Goal: Task Accomplishment & Management: Manage account settings

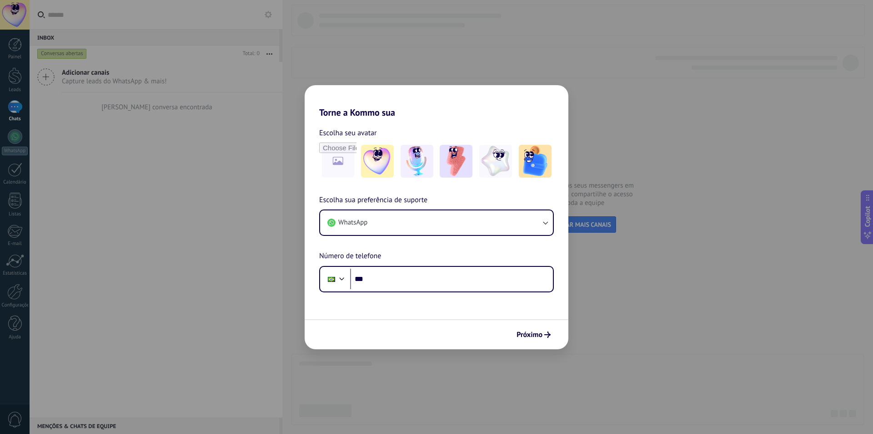
click at [203, 158] on div "Torne a Kommo sua Escolha seu avatar Escolha sua preferência de suporte WhatsAp…" at bounding box center [436, 217] width 873 height 434
click at [381, 227] on button "WhatsApp" at bounding box center [436, 222] width 233 height 25
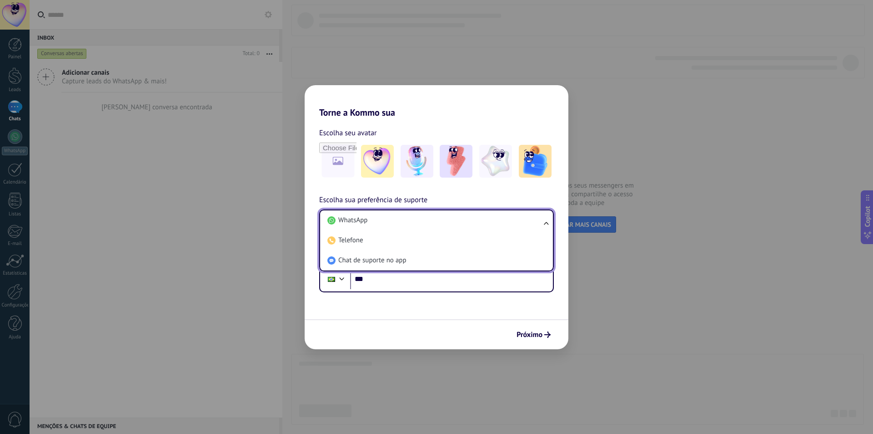
click at [288, 212] on div "Torne a Kommo sua Escolha seu avatar Escolha sua preferência de suporte WhatsAp…" at bounding box center [436, 217] width 873 height 434
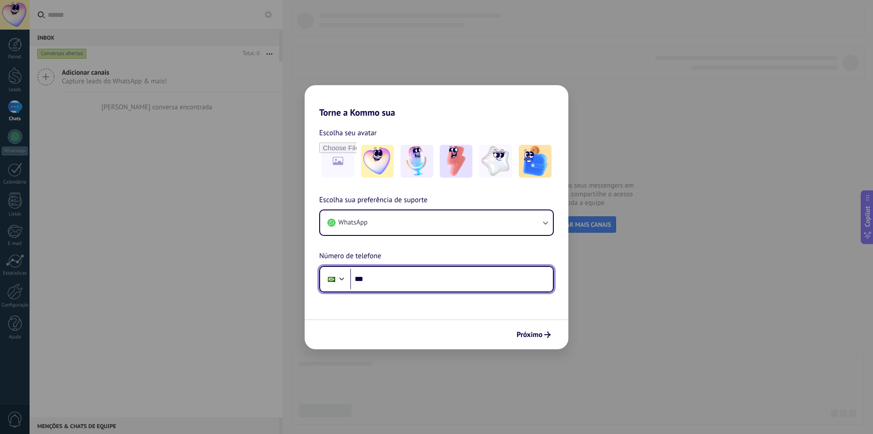
click at [387, 281] on input "***" at bounding box center [451, 278] width 203 height 21
click at [417, 278] on input "***" at bounding box center [451, 278] width 203 height 21
type input "**********"
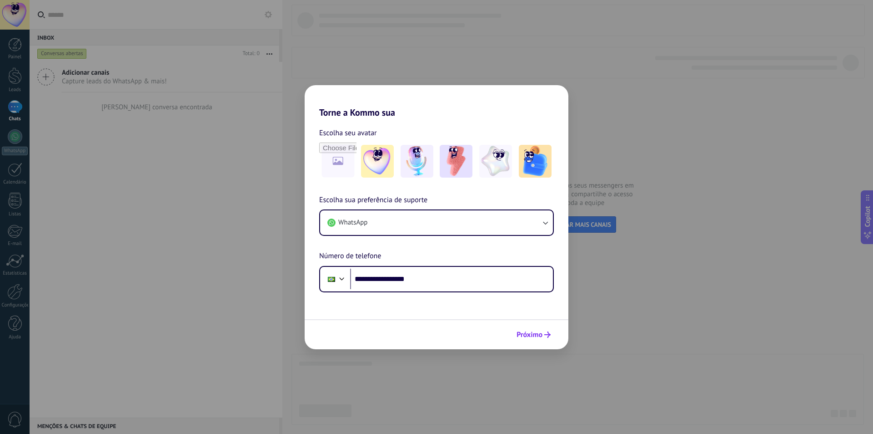
click at [529, 333] on span "Próximo" at bounding box center [530, 334] width 26 height 6
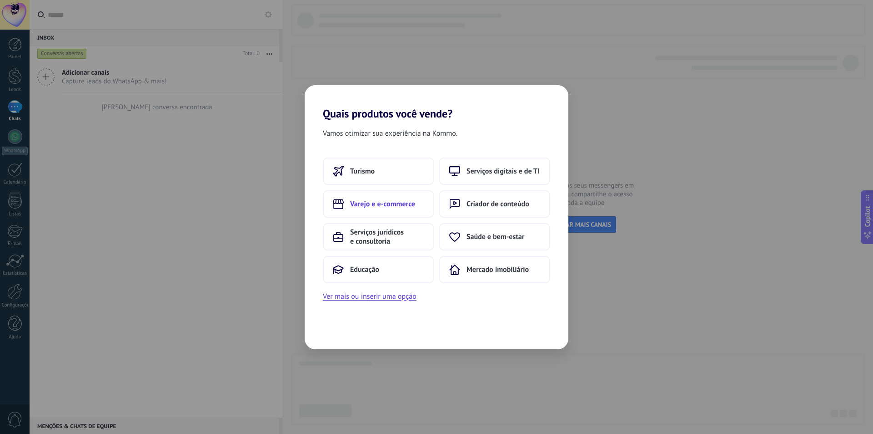
click at [407, 205] on span "Varejo e e-commerce" at bounding box center [382, 203] width 65 height 9
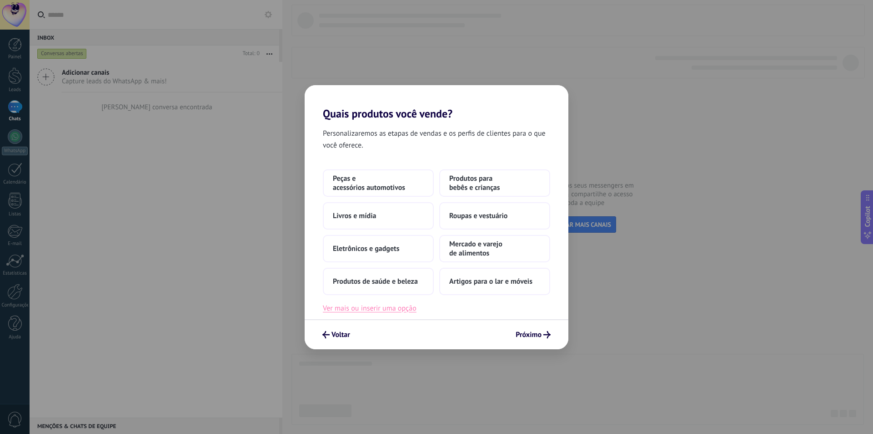
click at [410, 310] on button "Ver mais ou inserir uma opção" at bounding box center [370, 308] width 94 height 12
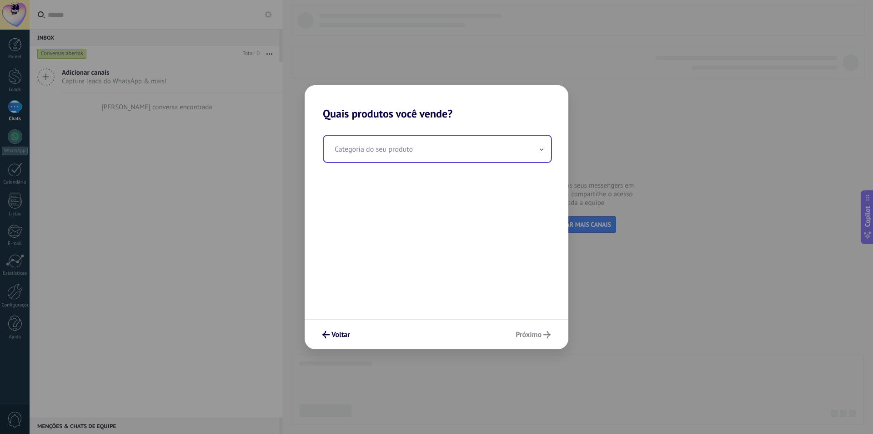
click at [460, 146] on input "text" at bounding box center [437, 149] width 227 height 26
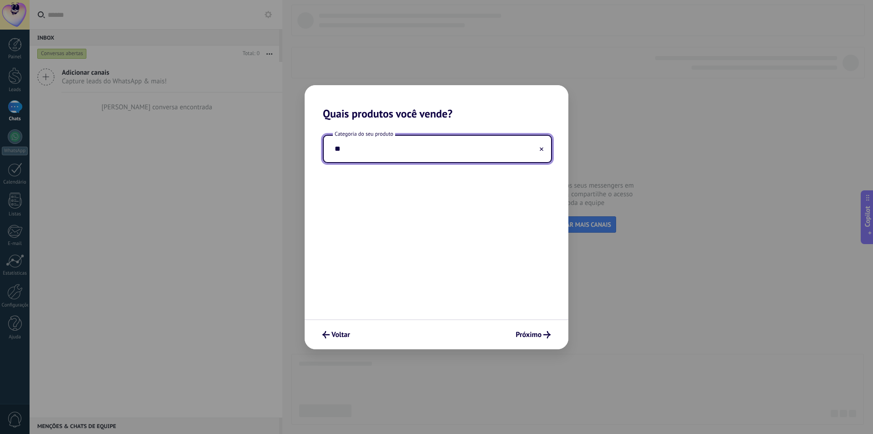
type input "*"
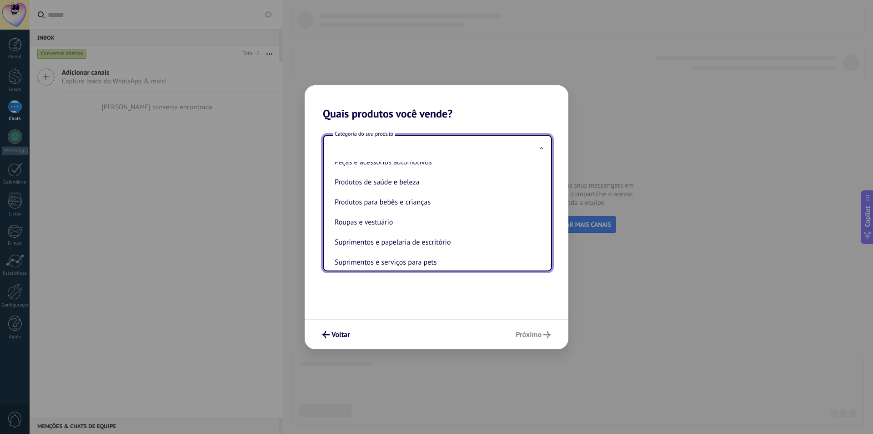
scroll to position [201, 0]
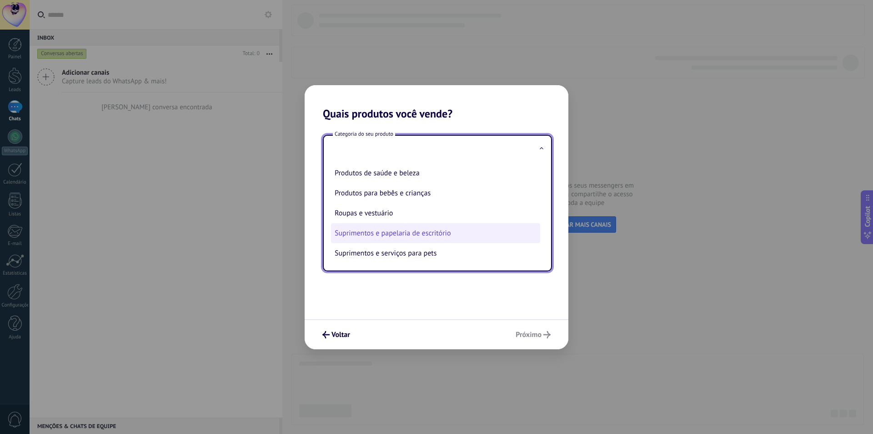
click at [454, 232] on li "Suprimentos e papelaria de escritório" at bounding box center [435, 233] width 209 height 20
type input "**********"
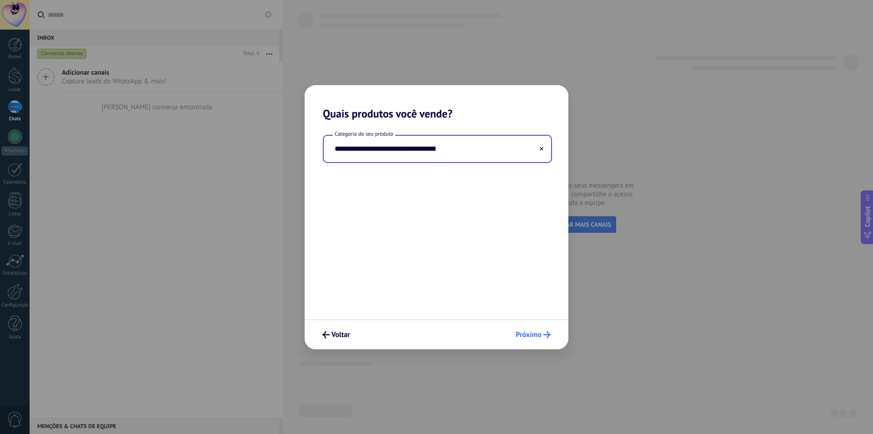
click at [531, 333] on span "Próximo" at bounding box center [529, 334] width 26 height 6
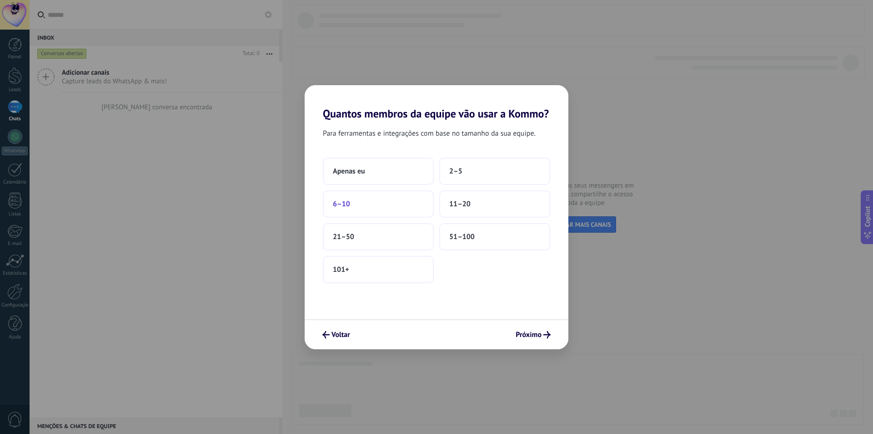
click at [404, 198] on button "6–10" at bounding box center [378, 203] width 111 height 27
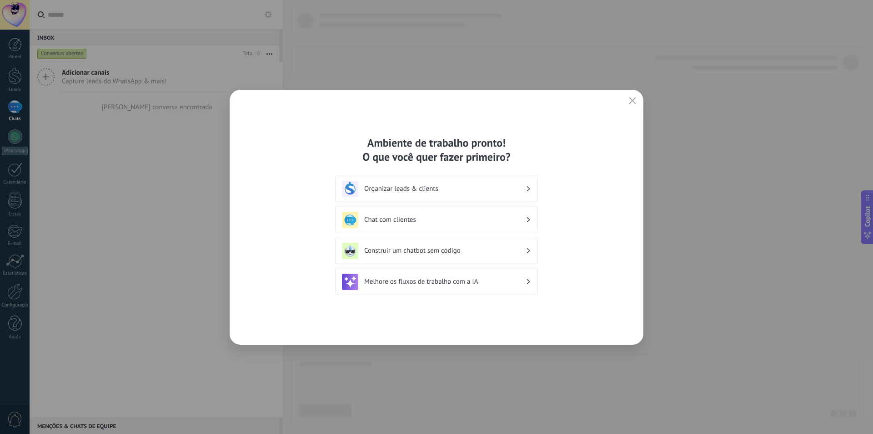
click at [473, 218] on h3 "Chat com clientes" at bounding box center [445, 219] width 162 height 9
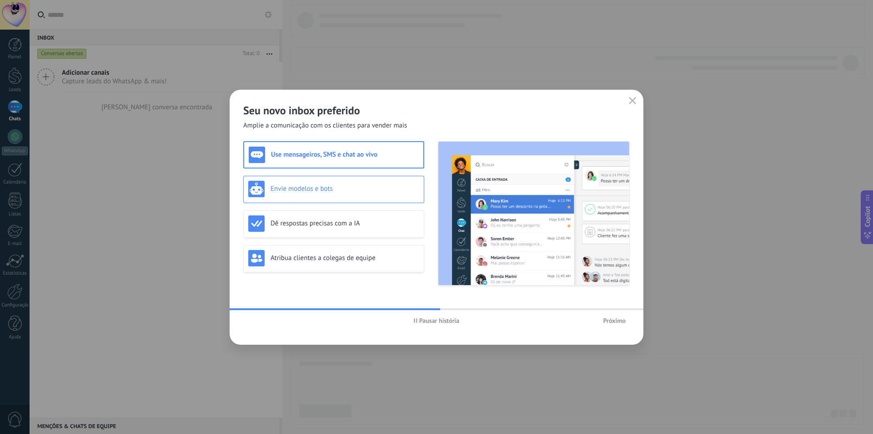
click at [372, 186] on h3 "Envie modelos e bots" at bounding box center [345, 188] width 149 height 9
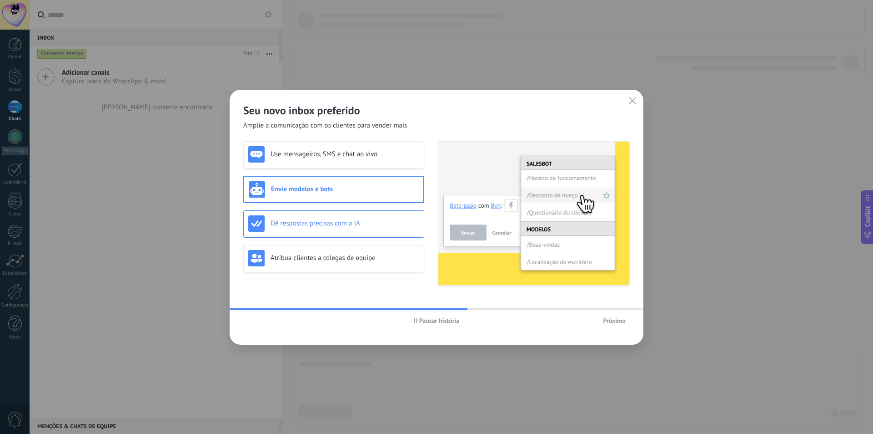
click at [378, 214] on div "Dê respostas precisas com a IA" at bounding box center [333, 223] width 181 height 27
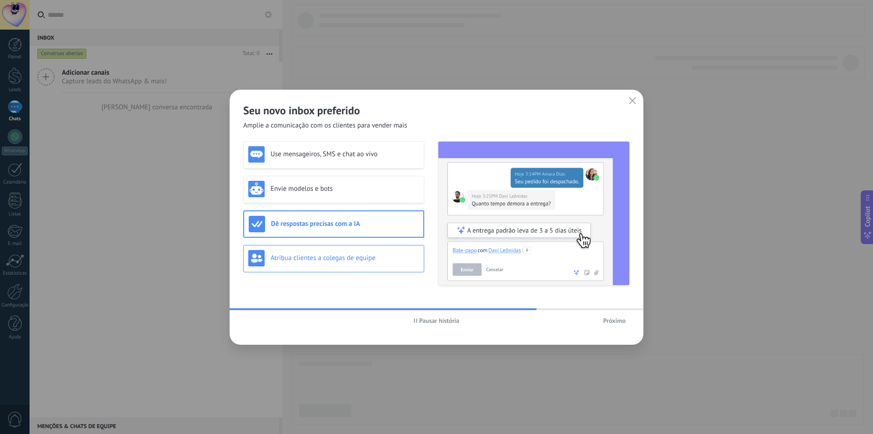
click at [399, 254] on h3 "Atribua clientes a colegas de equipe" at bounding box center [345, 257] width 149 height 9
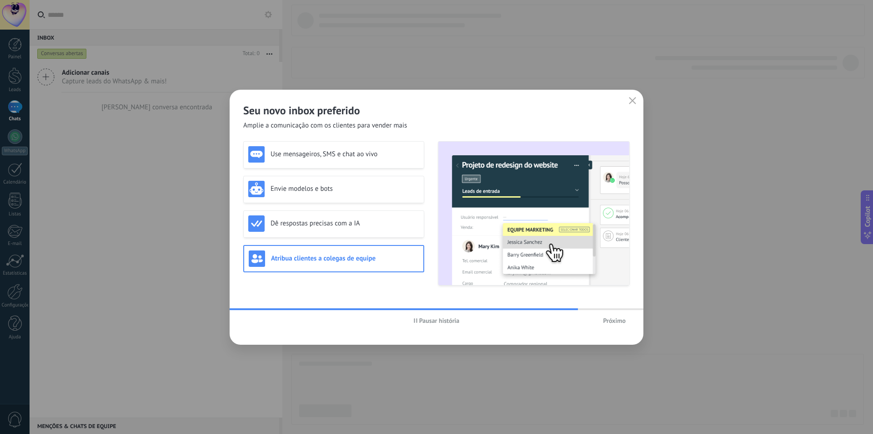
click at [609, 320] on span "Próximo" at bounding box center [614, 320] width 23 height 6
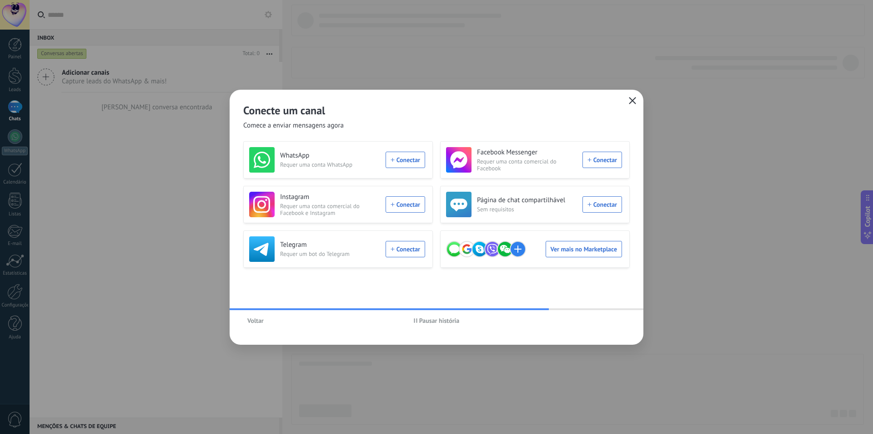
click at [632, 103] on icon "button" at bounding box center [632, 100] width 7 height 7
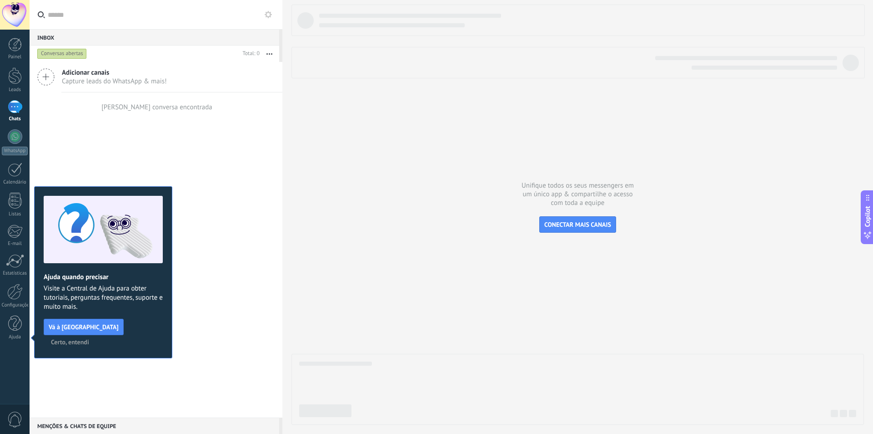
click at [89, 338] on span "Certo, entendi" at bounding box center [70, 341] width 38 height 6
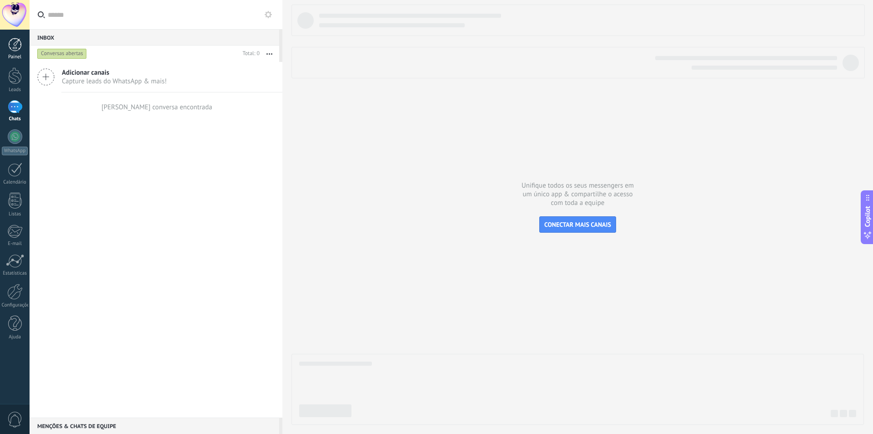
click at [17, 53] on link "Painel" at bounding box center [15, 49] width 30 height 22
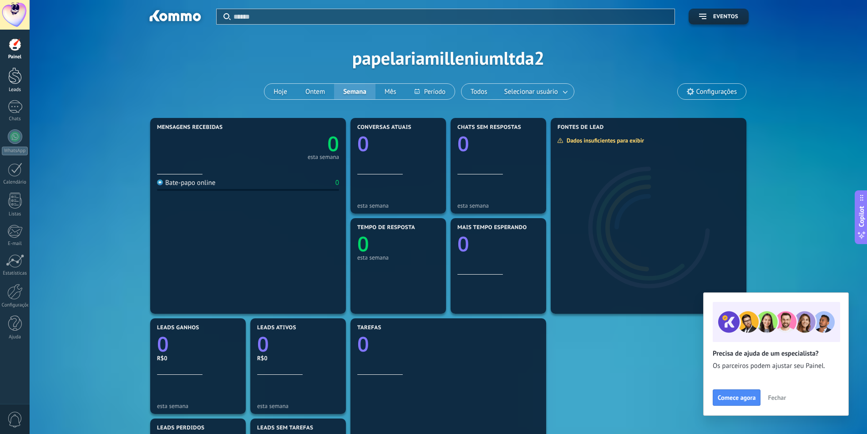
click at [15, 81] on div at bounding box center [15, 75] width 14 height 17
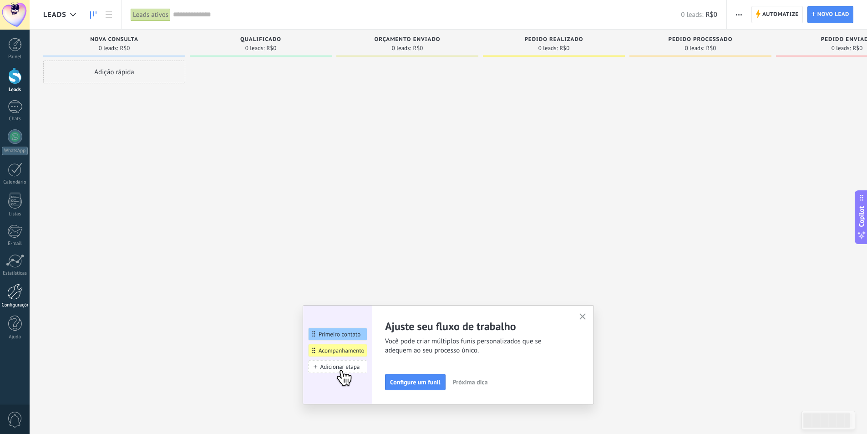
click at [12, 294] on div at bounding box center [14, 291] width 15 height 16
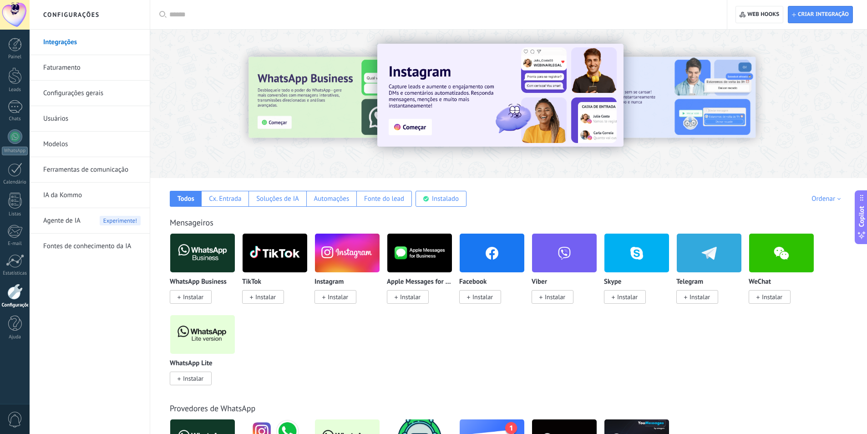
click at [102, 119] on link "Usuários" at bounding box center [91, 118] width 97 height 25
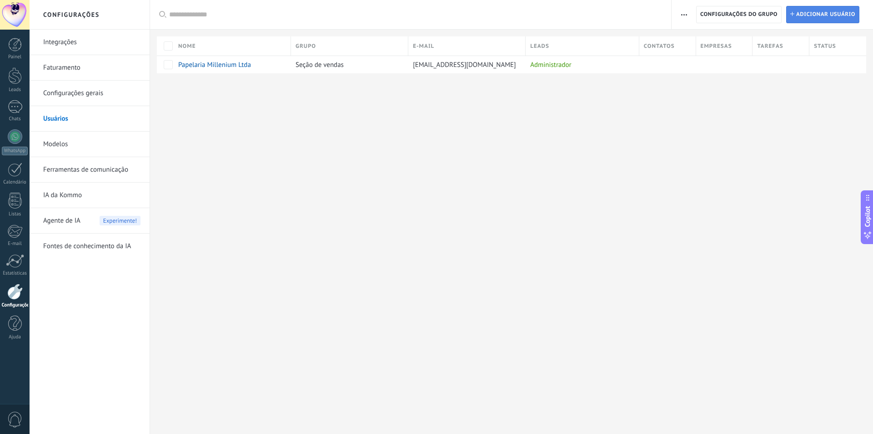
click at [806, 18] on span "Adicionar usuário" at bounding box center [826, 14] width 59 height 16
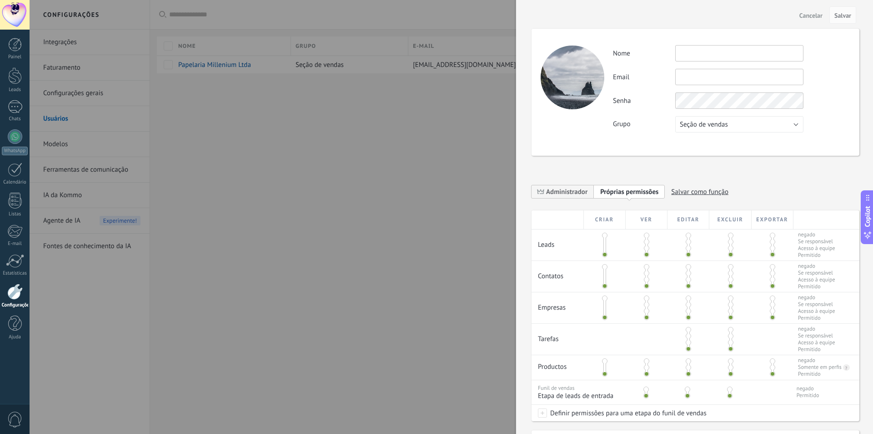
click at [706, 53] on input "text" at bounding box center [740, 53] width 128 height 16
type input "*********"
type input "**********"
click at [769, 125] on div "**********" at bounding box center [731, 88] width 237 height 87
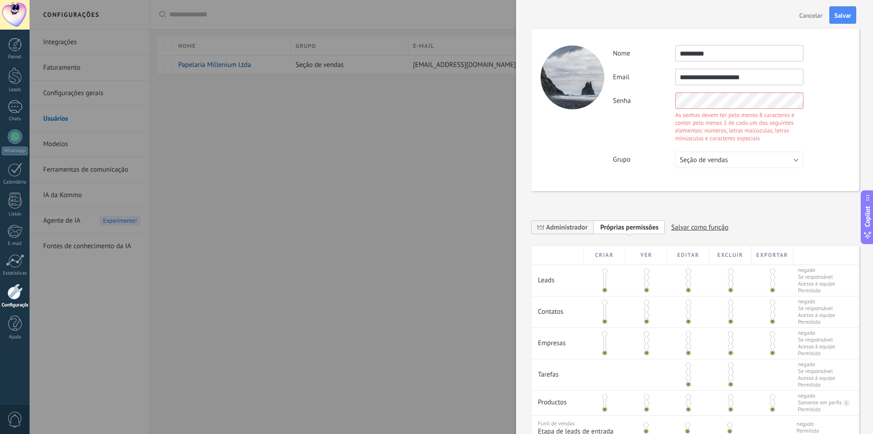
click at [591, 95] on div "**********" at bounding box center [696, 110] width 328 height 162
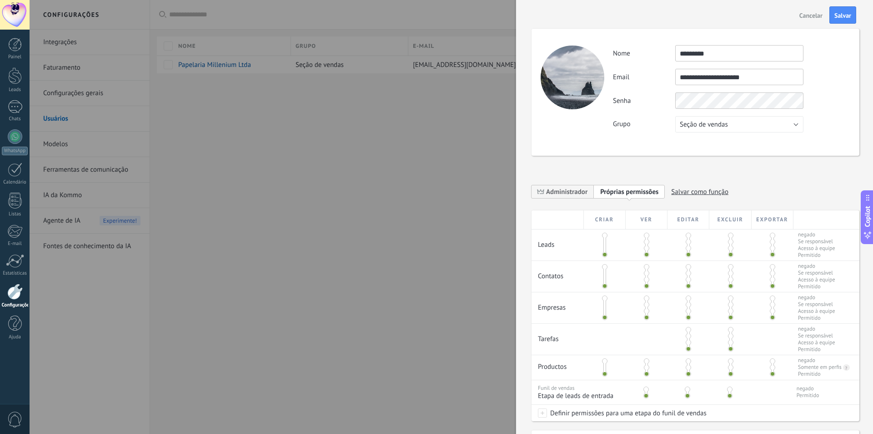
click at [581, 108] on div "**********" at bounding box center [696, 92] width 328 height 127
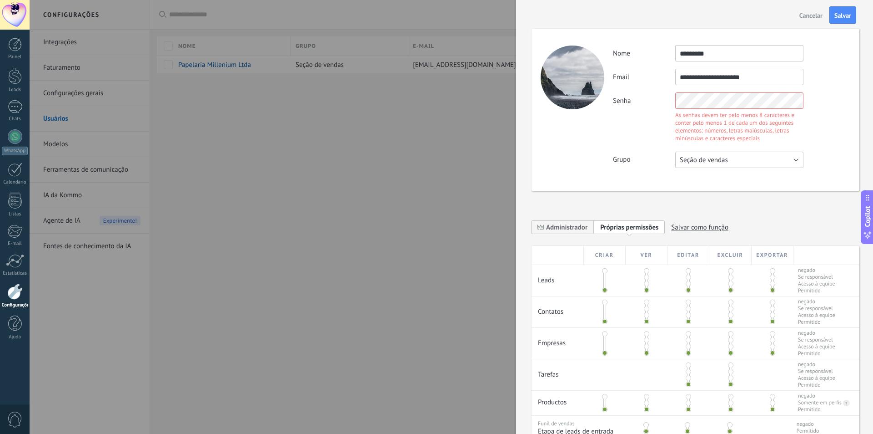
click at [707, 117] on div "**********" at bounding box center [731, 106] width 237 height 123
click at [636, 98] on div "Senha As senhas devem ter pelo menos 8 caracteres e conter pelo menos 1 de cada…" at bounding box center [731, 118] width 237 height 52
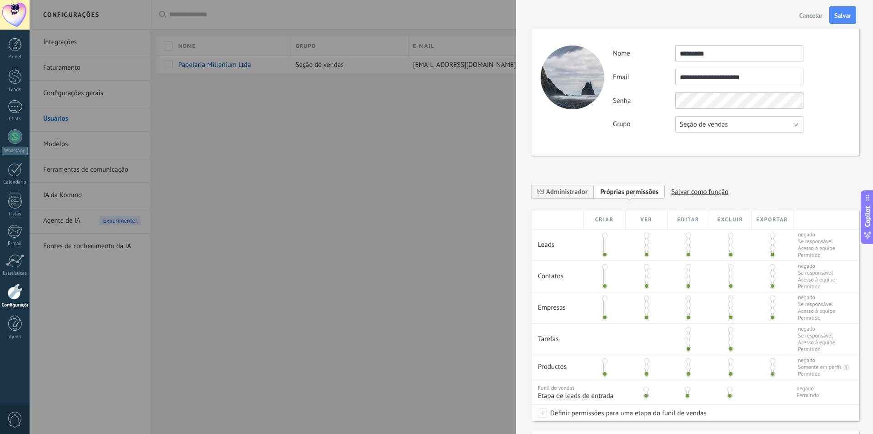
click at [742, 124] on button "Seção de vendas" at bounding box center [740, 124] width 128 height 16
click at [756, 125] on span "Seção de vendas" at bounding box center [735, 124] width 131 height 9
click at [824, 124] on div "Grupo Seção de vendas Usuários gratuitos Seção de vendas" at bounding box center [731, 124] width 237 height 16
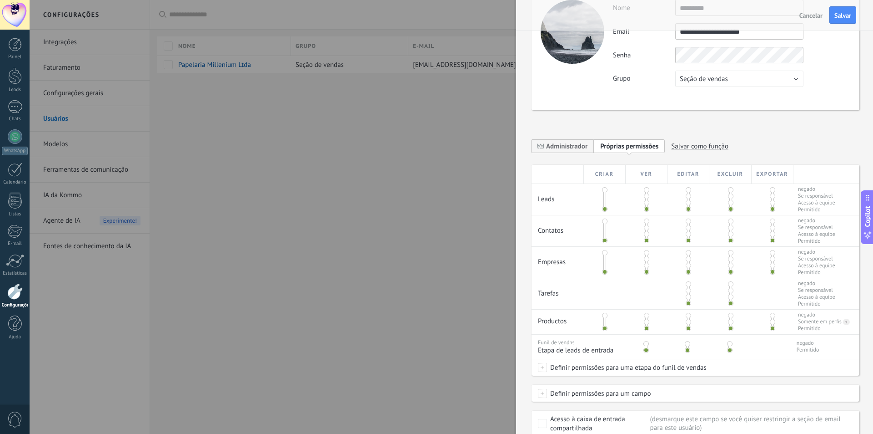
scroll to position [91, 0]
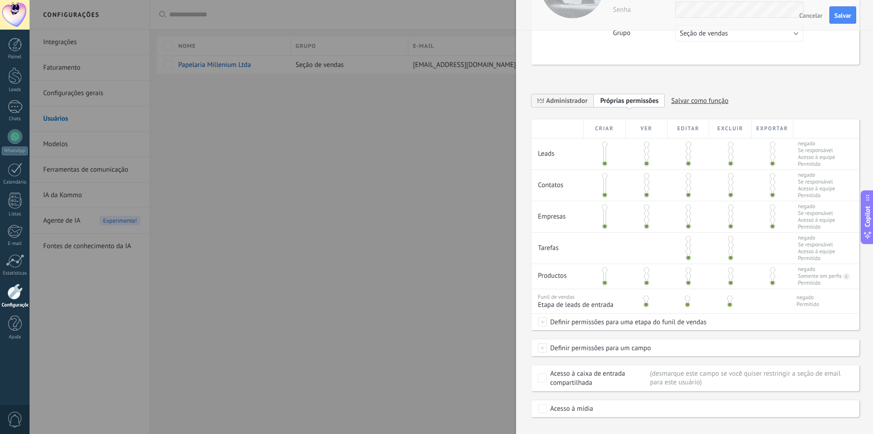
click at [603, 158] on span at bounding box center [604, 156] width 5 height 5
click at [603, 164] on span at bounding box center [604, 163] width 5 height 5
click at [603, 161] on span at bounding box center [604, 163] width 5 height 5
drag, startPoint x: 603, startPoint y: 162, endPoint x: 603, endPoint y: 144, distance: 18.2
click at [604, 144] on div at bounding box center [605, 153] width 3 height 23
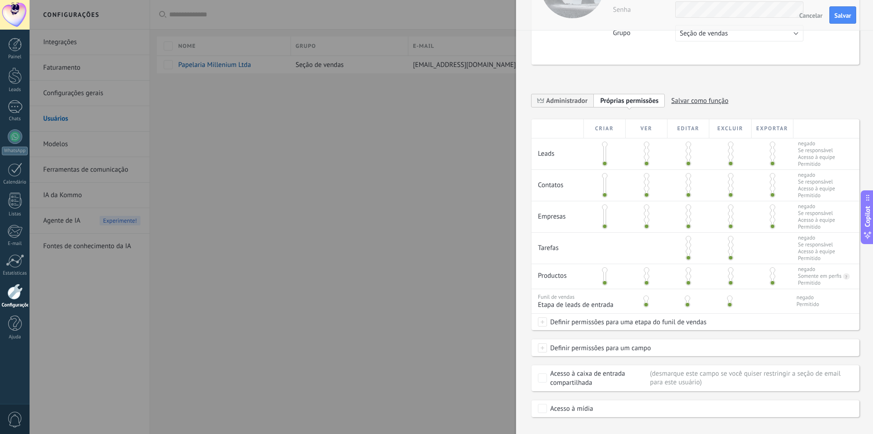
click at [604, 144] on span at bounding box center [604, 143] width 5 height 5
click at [604, 164] on span at bounding box center [604, 163] width 5 height 5
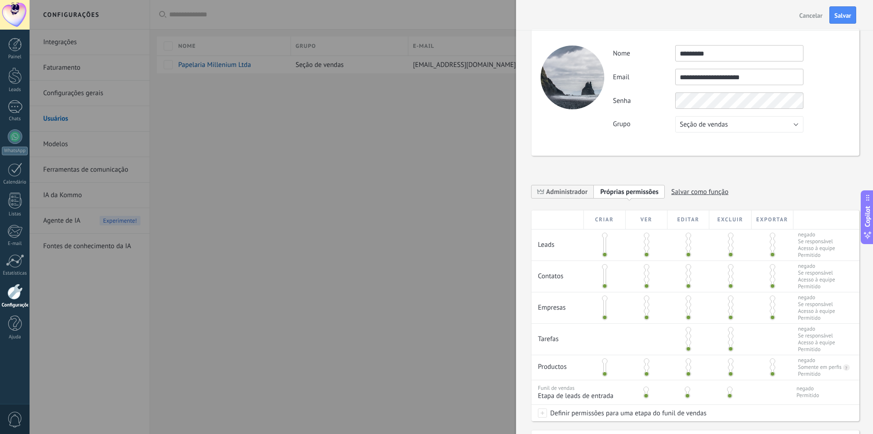
scroll to position [45, 0]
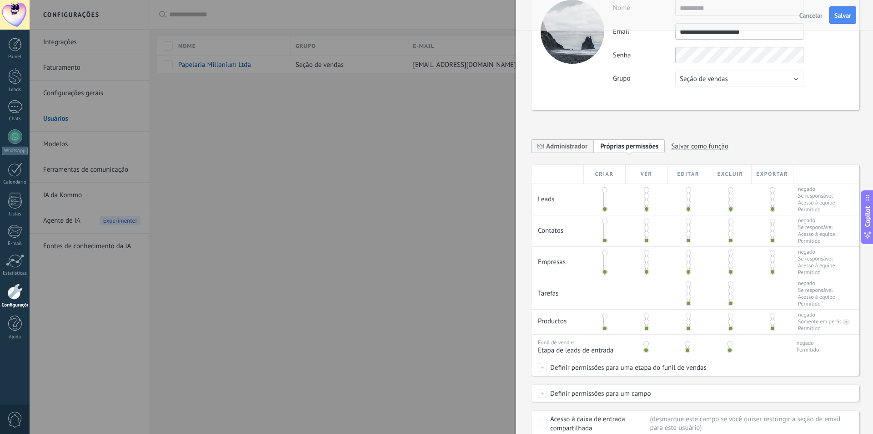
click at [730, 190] on span at bounding box center [730, 189] width 5 height 5
click at [770, 190] on span at bounding box center [772, 189] width 5 height 5
click at [728, 222] on span at bounding box center [730, 220] width 5 height 5
click at [771, 222] on span at bounding box center [772, 220] width 5 height 5
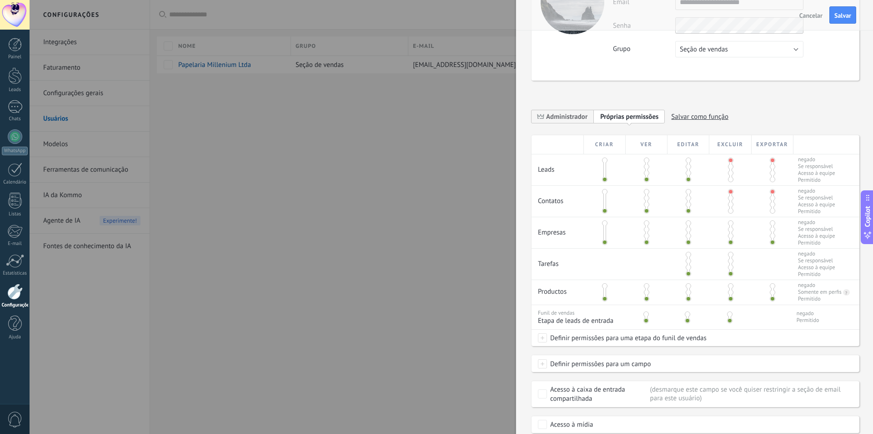
scroll to position [91, 0]
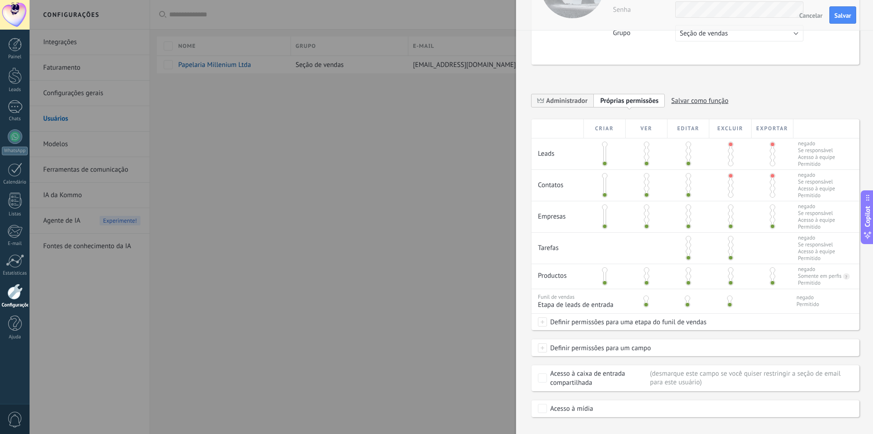
click at [729, 207] on span at bounding box center [730, 206] width 5 height 5
click at [770, 207] on span at bounding box center [772, 206] width 5 height 5
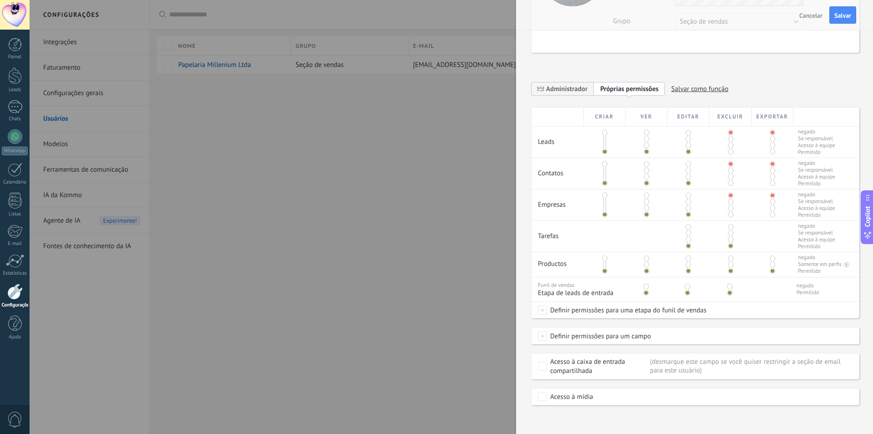
scroll to position [106, 0]
click at [728, 282] on span at bounding box center [729, 282] width 5 height 5
click at [554, 308] on span "Definir permissões para uma etapa do funil de vendas" at bounding box center [627, 306] width 160 height 16
click at [517, 298] on div at bounding box center [452, 217] width 844 height 434
click at [541, 305] on span at bounding box center [542, 306] width 9 height 9
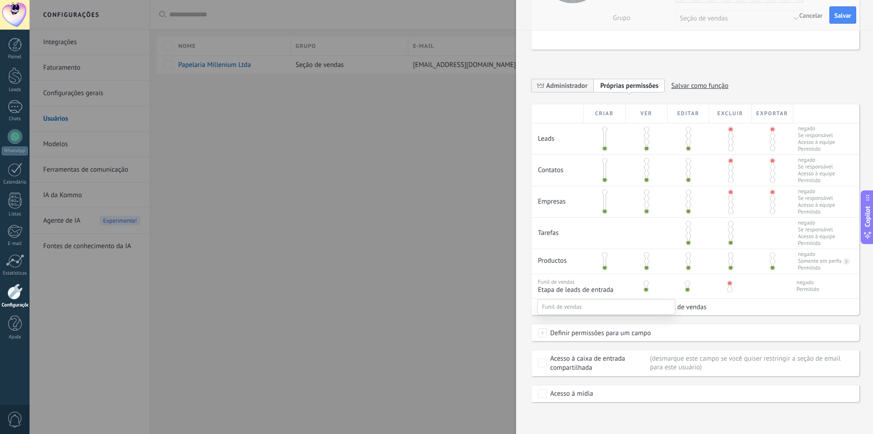
click at [536, 291] on div at bounding box center [452, 217] width 844 height 434
click at [548, 305] on span "Definir permissões para uma etapa do funil de vendas" at bounding box center [627, 306] width 160 height 16
click at [545, 297] on div at bounding box center [452, 217] width 844 height 434
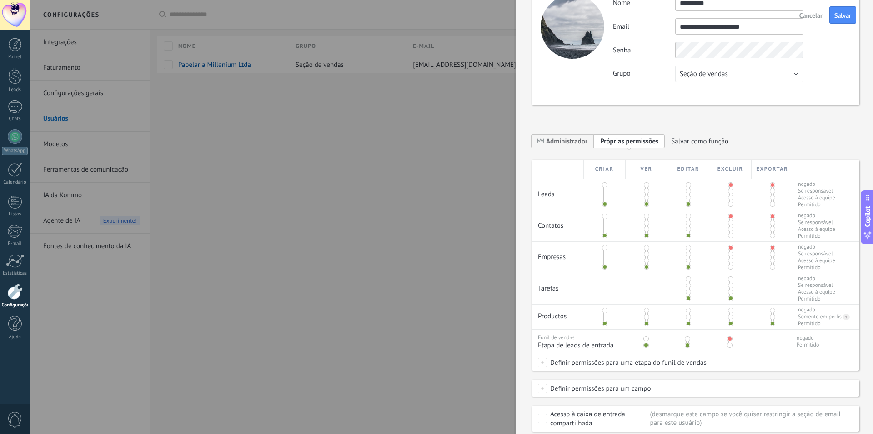
scroll to position [0, 0]
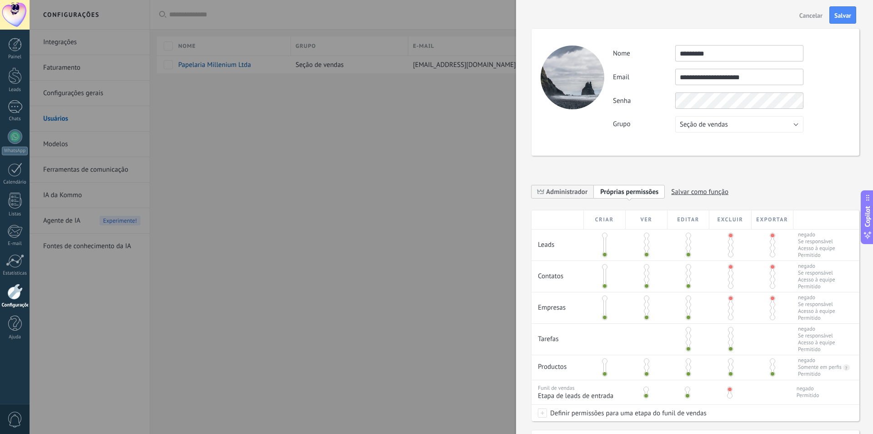
click at [643, 107] on div "Senha" at bounding box center [731, 100] width 237 height 16
click at [837, 15] on span "Salvar" at bounding box center [843, 15] width 17 height 6
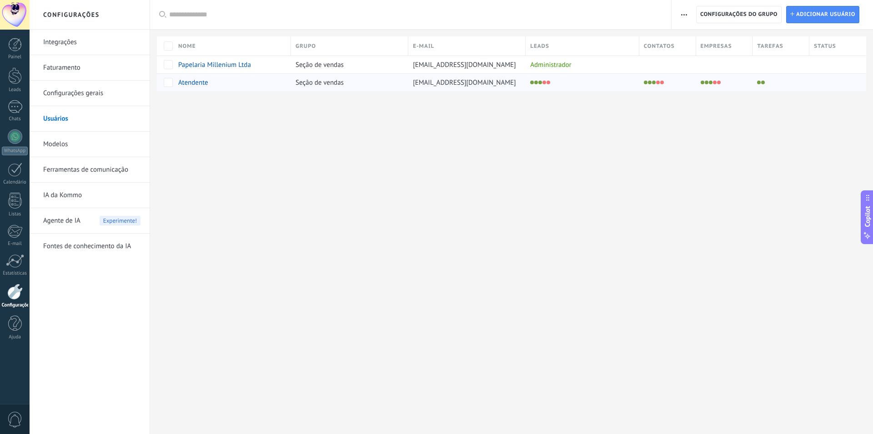
drag, startPoint x: 489, startPoint y: 83, endPoint x: 409, endPoint y: 84, distance: 79.6
click at [409, 84] on div "[EMAIL_ADDRESS][DOMAIN_NAME]" at bounding box center [465, 82] width 113 height 17
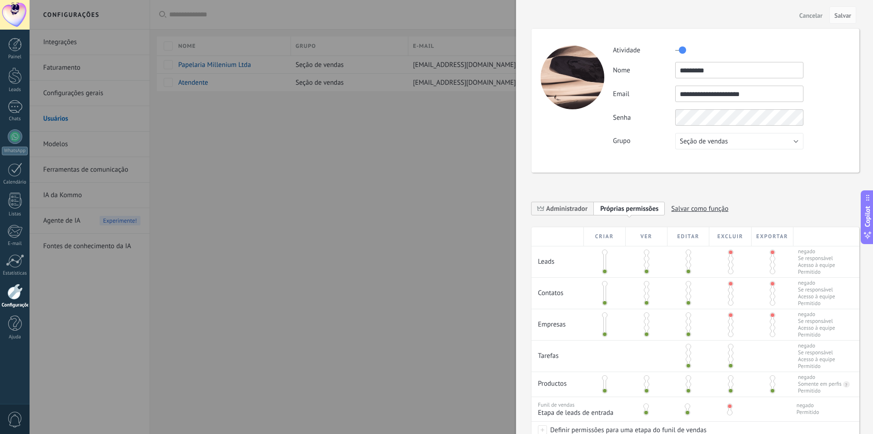
click at [425, 150] on div at bounding box center [436, 217] width 873 height 434
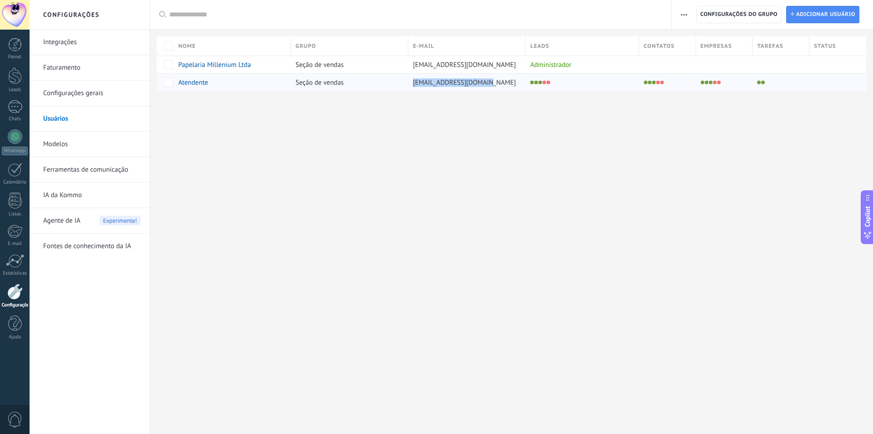
drag, startPoint x: 414, startPoint y: 83, endPoint x: 489, endPoint y: 82, distance: 75.1
click at [489, 82] on span "[EMAIL_ADDRESS][DOMAIN_NAME]" at bounding box center [464, 82] width 103 height 9
copy span "[EMAIL_ADDRESS][DOMAIN_NAME]"
